Goal: Information Seeking & Learning: Check status

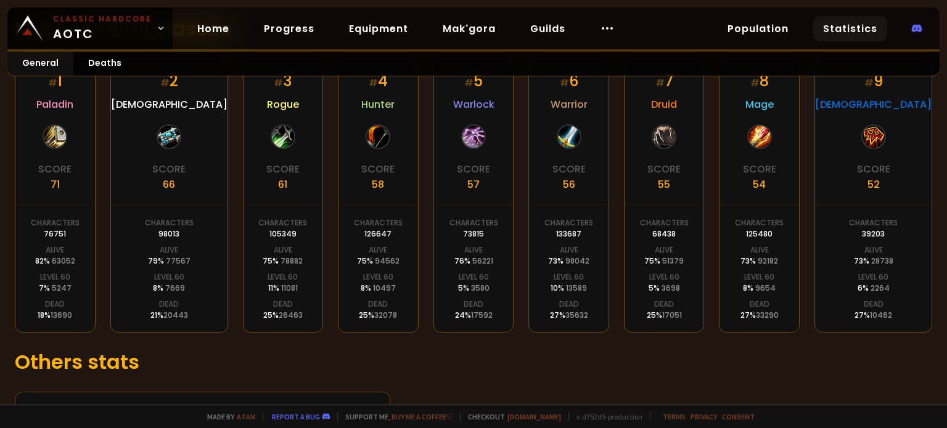
scroll to position [233, 0]
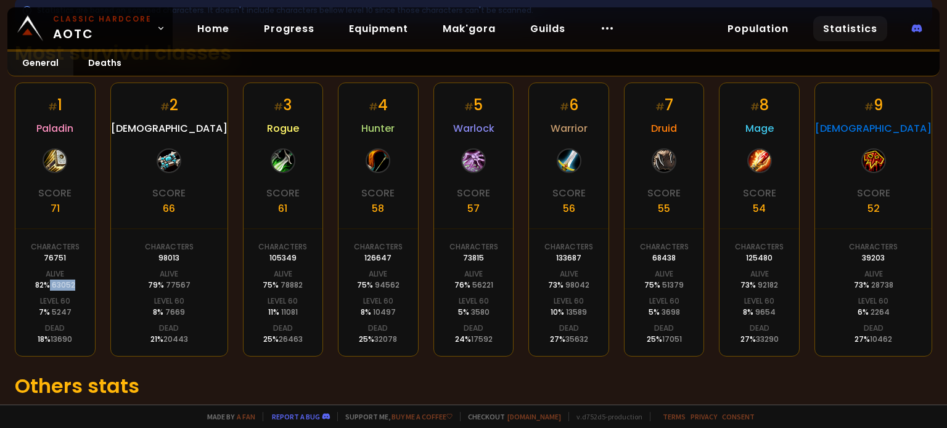
drag, startPoint x: 76, startPoint y: 282, endPoint x: 54, endPoint y: 282, distance: 22.8
click at [54, 282] on div "82 % 63052" at bounding box center [55, 285] width 40 height 11
click at [65, 285] on span "63052" at bounding box center [63, 285] width 23 height 10
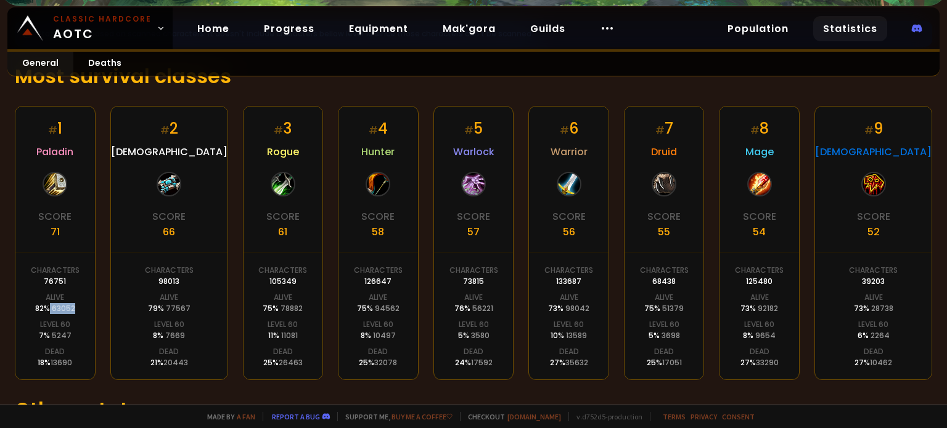
scroll to position [212, 0]
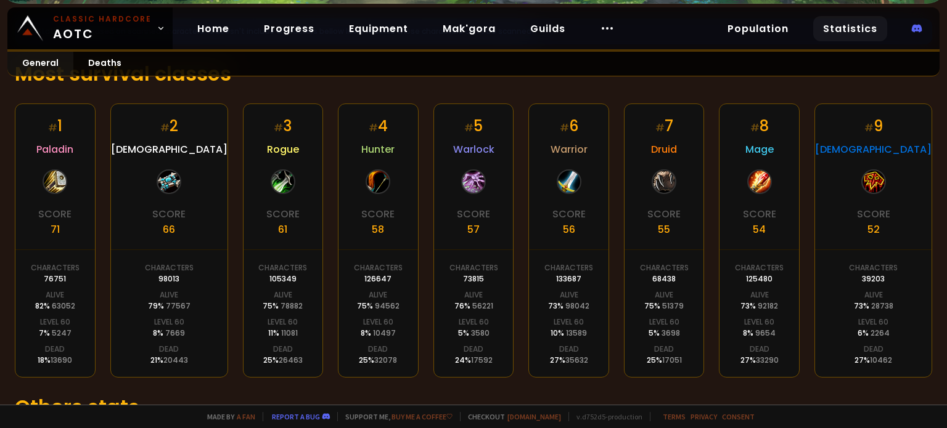
click at [81, 362] on div "# 1 Paladin Score 71 Characters 76751 Alive 82 % 63052 Level 60 7 % 5247 Dead 1…" at bounding box center [55, 241] width 81 height 274
drag, startPoint x: 44, startPoint y: 361, endPoint x: 34, endPoint y: 362, distance: 10.5
click at [34, 362] on div "# 1 Paladin Score 71 Characters 76751 Alive 82 % 63052 Level 60 7 % 5247 Dead 1…" at bounding box center [55, 241] width 81 height 274
click at [48, 364] on div "18 % 13690" at bounding box center [55, 360] width 35 height 11
click at [55, 362] on span "13690" at bounding box center [62, 360] width 22 height 10
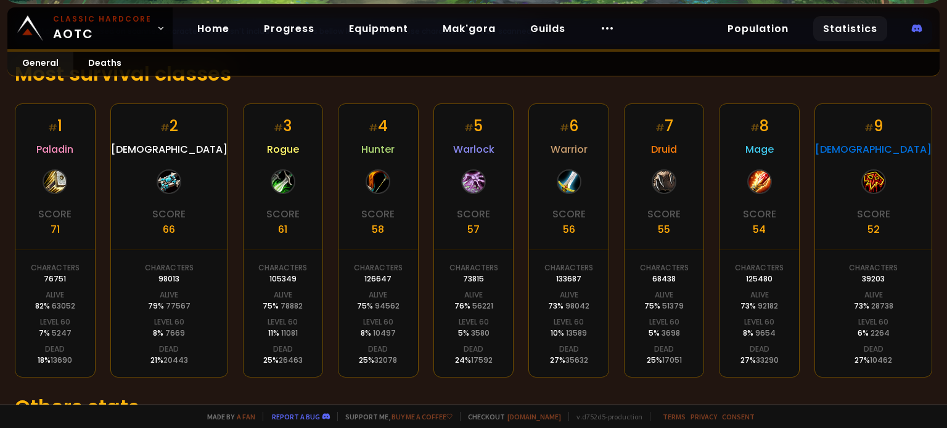
click at [55, 362] on span "13690" at bounding box center [62, 360] width 22 height 10
drag, startPoint x: 64, startPoint y: 335, endPoint x: 51, endPoint y: 333, distance: 13.7
click at [51, 333] on div "7 % 5247" at bounding box center [55, 333] width 33 height 11
click at [62, 333] on span "5247" at bounding box center [62, 333] width 20 height 10
click at [83, 322] on div "# 1 Paladin Score 71 Characters 76751 Alive 82 % 63052 Level 60 7 % 5247 Dead 1…" at bounding box center [55, 241] width 81 height 274
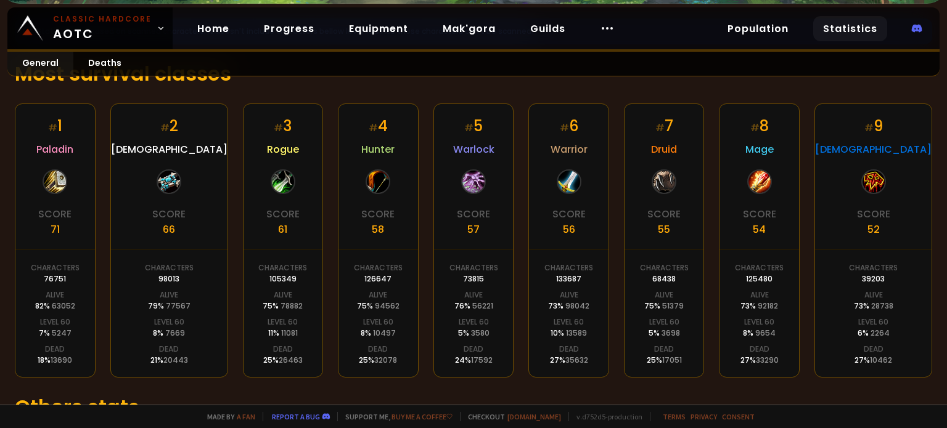
click at [68, 332] on span "5247" at bounding box center [62, 333] width 20 height 10
click at [201, 332] on div "# 2 Priest Score 66 Characters 98013 Alive 79 % 77567 Level 60 8 % 7669 Dead 21…" at bounding box center [169, 241] width 118 height 274
click at [268, 328] on div "11 % 11081" at bounding box center [283, 333] width 30 height 11
drag, startPoint x: 256, startPoint y: 328, endPoint x: 276, endPoint y: 328, distance: 20.3
click at [276, 328] on div "11 % 11081" at bounding box center [283, 333] width 30 height 11
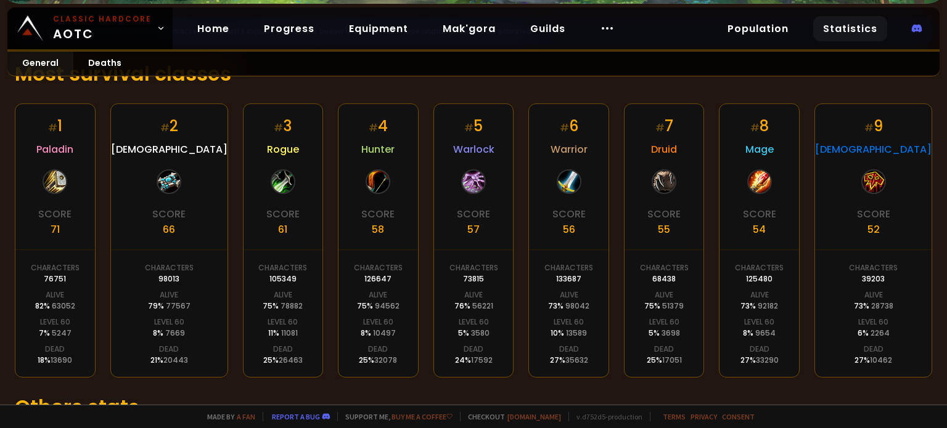
click at [284, 333] on div "# 3 Rogue Score 61 Characters 105349 Alive 75 % 78882 Level 60 11 % 11081 Dead …" at bounding box center [283, 241] width 81 height 274
drag, startPoint x: 295, startPoint y: 339, endPoint x: 271, endPoint y: 333, distance: 25.3
click at [271, 333] on div "# 3 Rogue Score 61 Characters 105349 Alive 75 % 78882 Level 60 11 % 11081 Dead …" at bounding box center [283, 241] width 81 height 274
click at [281, 333] on span "11081" at bounding box center [289, 333] width 17 height 10
